Goal: Transaction & Acquisition: Subscribe to service/newsletter

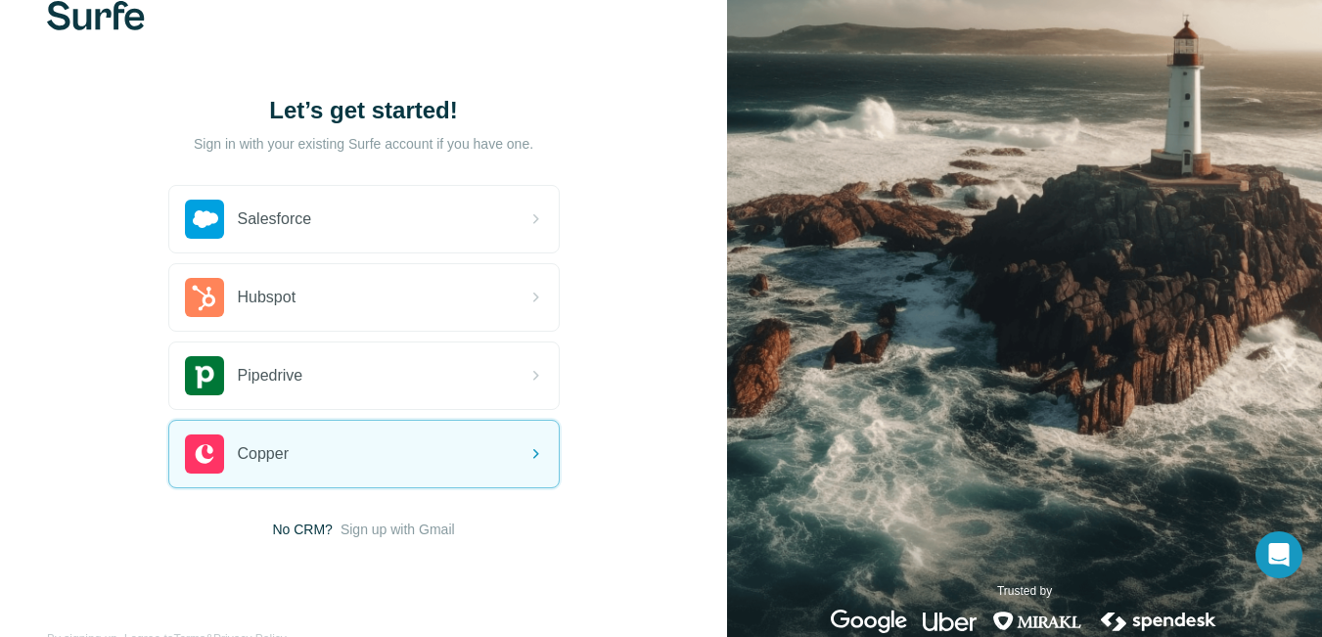
scroll to position [89, 0]
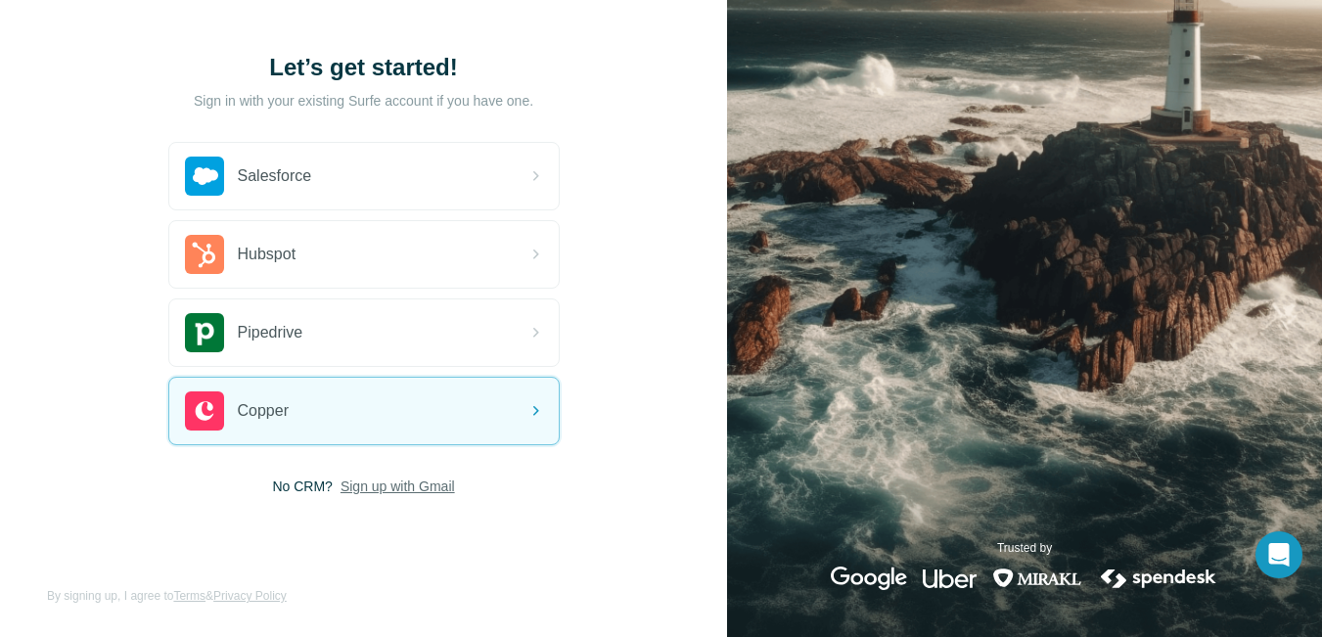
click at [407, 489] on span "Sign up with Gmail" at bounding box center [397, 486] width 114 height 20
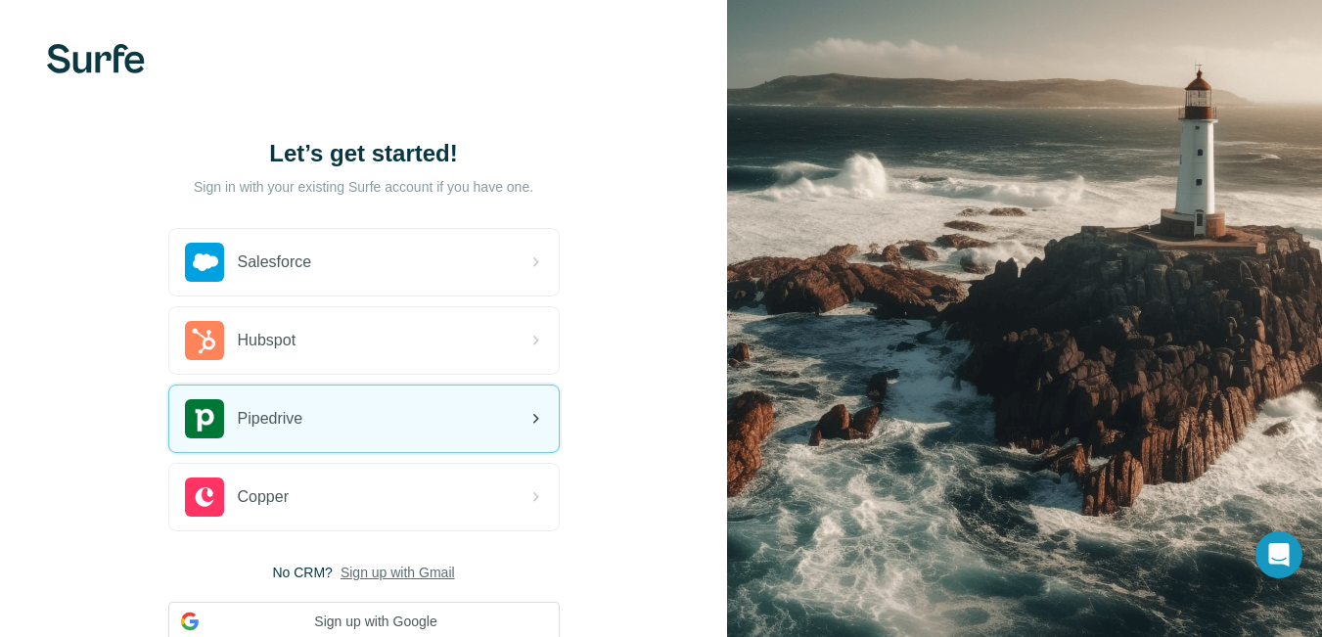
scroll to position [0, 0]
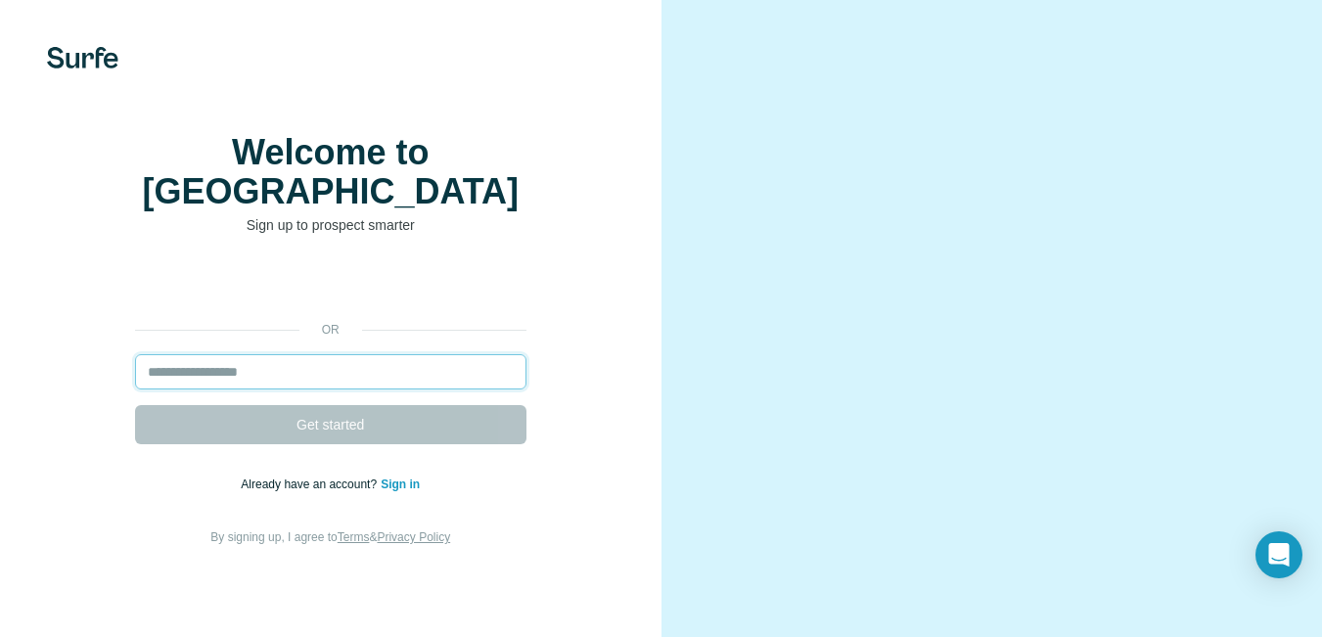
drag, startPoint x: 0, startPoint y: 0, endPoint x: 321, endPoint y: 366, distance: 486.7
click at [321, 366] on input "email" at bounding box center [330, 371] width 391 height 35
click at [251, 373] on input "email" at bounding box center [330, 371] width 391 height 35
paste input "**********"
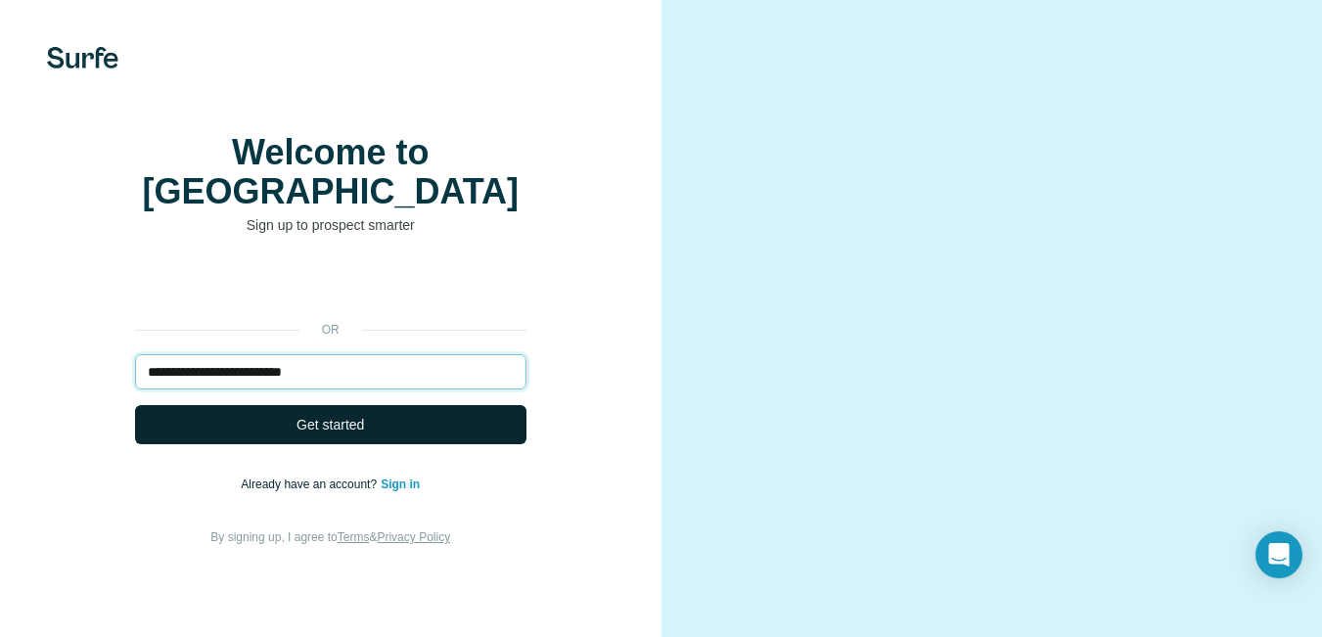
type input "**********"
click at [290, 417] on button "Get started" at bounding box center [330, 424] width 391 height 39
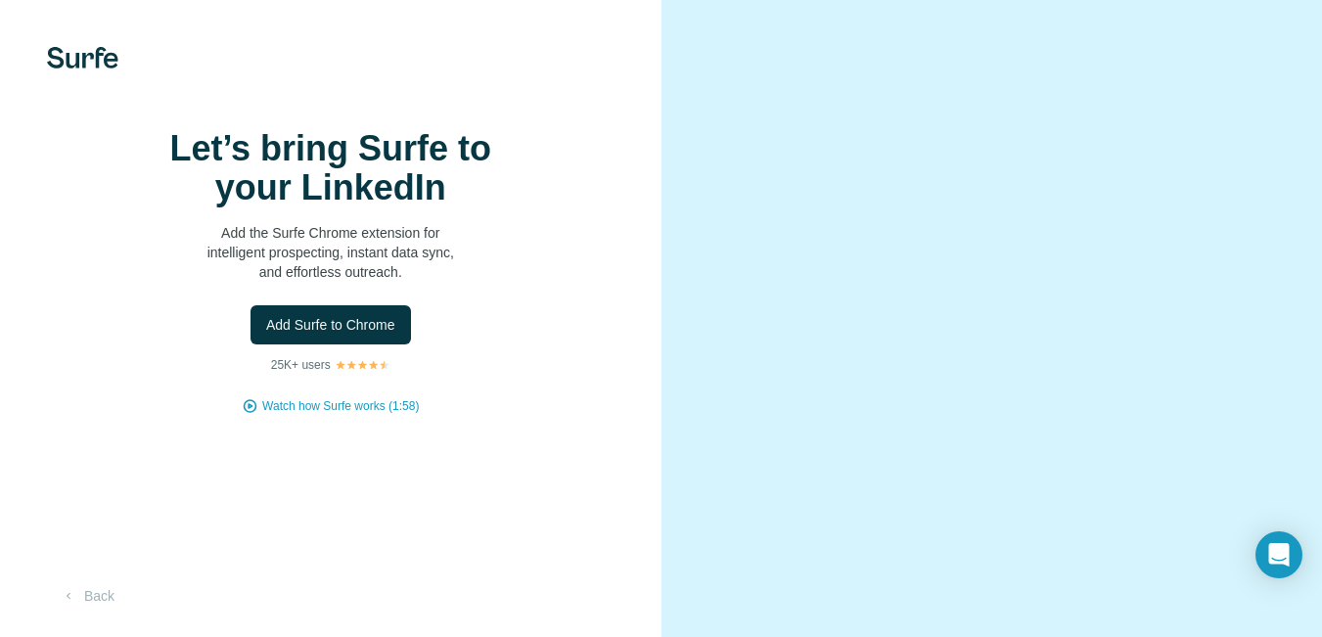
click at [327, 415] on div "Let’s bring Surfe to your LinkedIn Add the Surfe Chrome extension for intellige…" at bounding box center [330, 272] width 583 height 286
click at [310, 315] on span "Add Surfe to Chrome" at bounding box center [330, 325] width 129 height 20
click at [94, 592] on button "Back" at bounding box center [87, 595] width 81 height 35
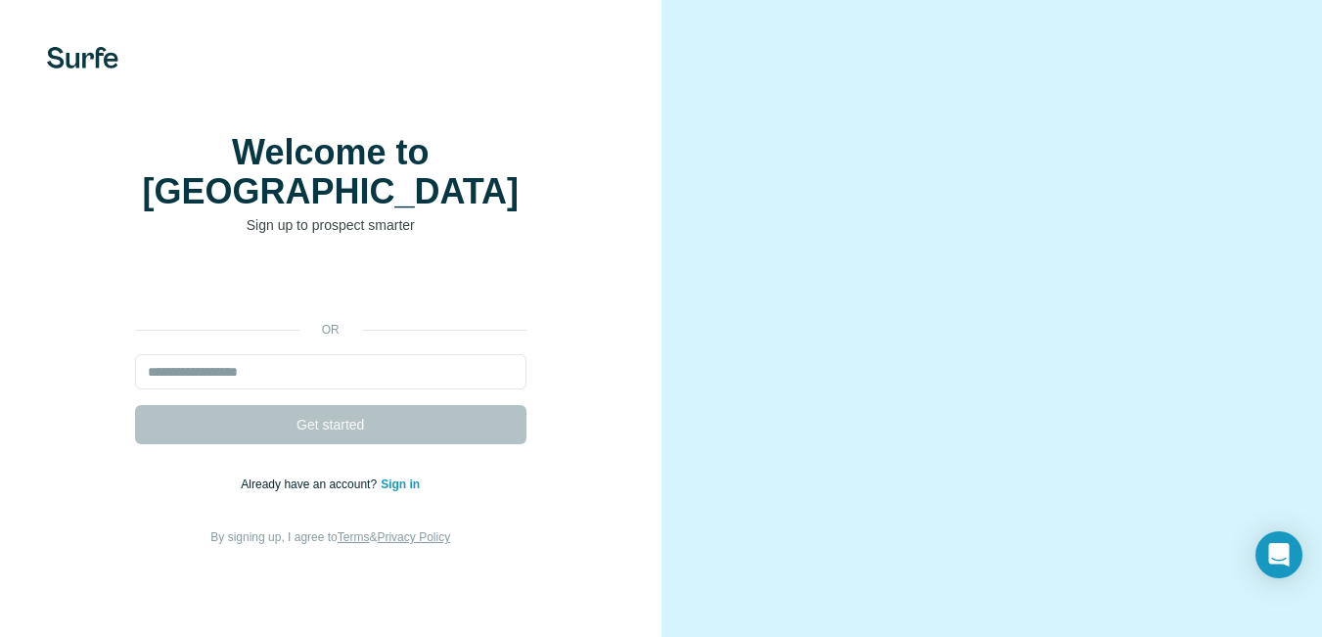
click at [262, 347] on div "or Get started Already have an account? Sign in By signing up, I agree to Terms…" at bounding box center [330, 407] width 583 height 282
click at [253, 380] on input "email" at bounding box center [330, 371] width 391 height 35
click at [397, 479] on link "Sign in" at bounding box center [400, 484] width 39 height 14
